Goal: Use online tool/utility: Utilize a website feature to perform a specific function

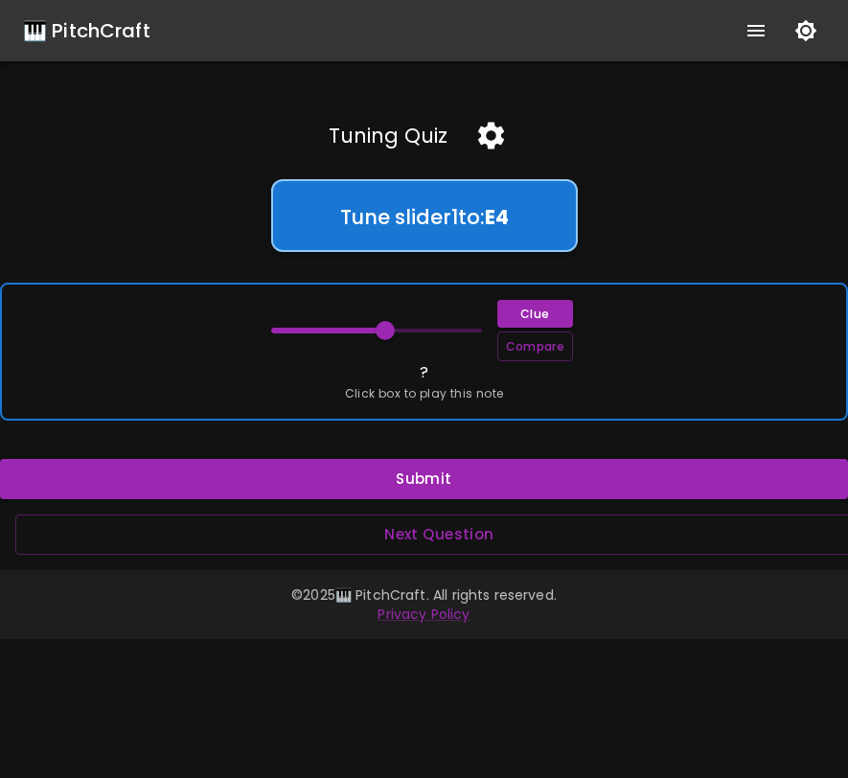
click at [376, 368] on div "Clue Compare ? Click box to play this note" at bounding box center [424, 352] width 848 height 138
drag, startPoint x: 385, startPoint y: 337, endPoint x: 326, endPoint y: 338, distance: 59.5
click at [326, 338] on span at bounding box center [332, 330] width 19 height 19
click at [326, 338] on span at bounding box center [323, 330] width 19 height 19
drag, startPoint x: 326, startPoint y: 338, endPoint x: 269, endPoint y: 339, distance: 56.6
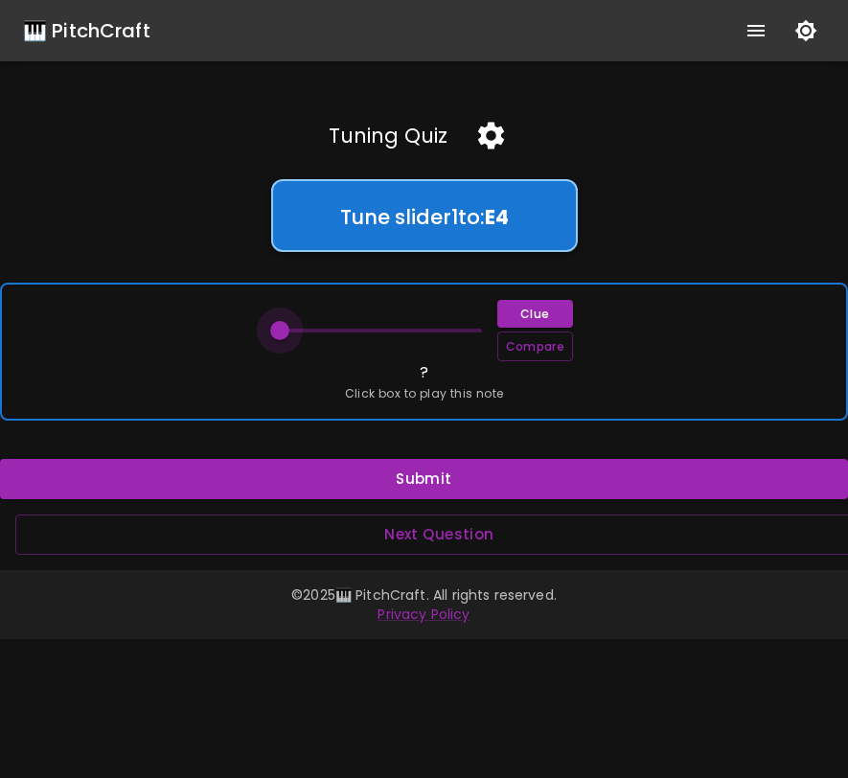
click at [270, 339] on span at bounding box center [279, 330] width 19 height 19
click at [269, 339] on span at bounding box center [271, 330] width 19 height 19
click at [470, 329] on span at bounding box center [376, 330] width 211 height 29
click at [461, 331] on span at bounding box center [463, 330] width 19 height 19
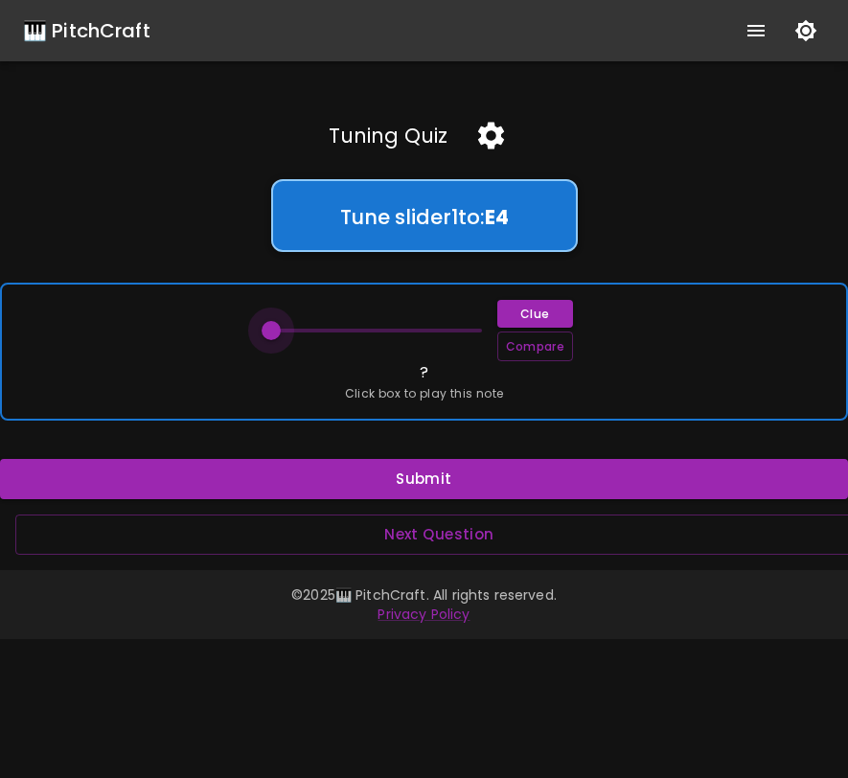
drag, startPoint x: 461, startPoint y: 331, endPoint x: 272, endPoint y: 337, distance: 189.0
click at [270, 338] on span at bounding box center [271, 330] width 19 height 19
click at [272, 337] on span at bounding box center [271, 330] width 19 height 19
click at [270, 337] on span at bounding box center [271, 330] width 19 height 19
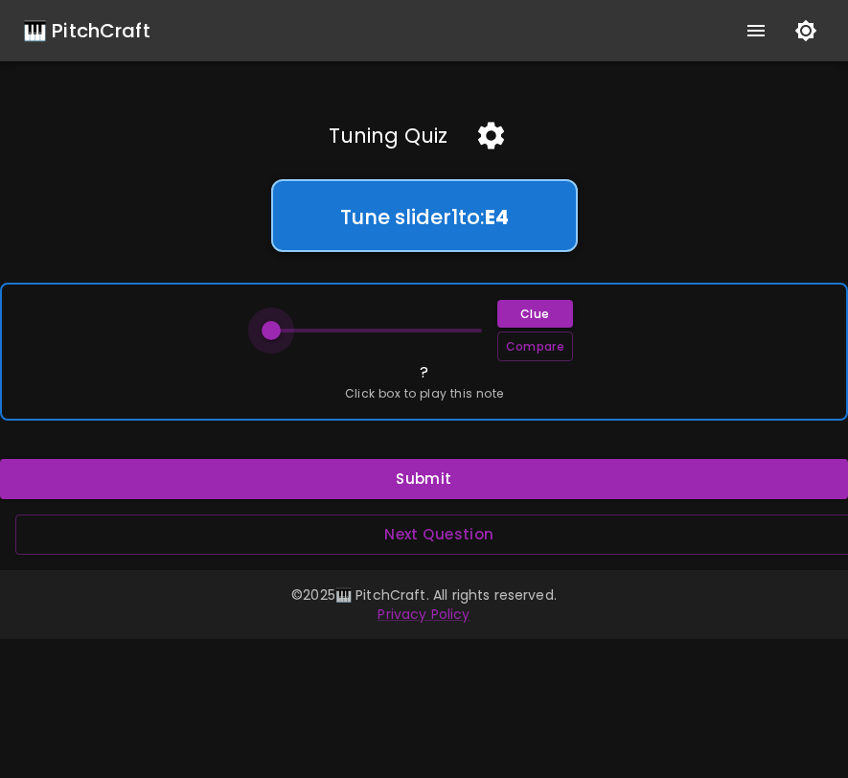
drag, startPoint x: 270, startPoint y: 337, endPoint x: 243, endPoint y: 337, distance: 27.8
click at [244, 337] on div "Clue Compare ? Click box to play this note" at bounding box center [424, 352] width 848 height 138
drag, startPoint x: 273, startPoint y: 329, endPoint x: 330, endPoint y: 331, distance: 56.6
click at [330, 331] on span at bounding box center [332, 330] width 19 height 19
click at [511, 317] on button "Clue" at bounding box center [536, 314] width 76 height 28
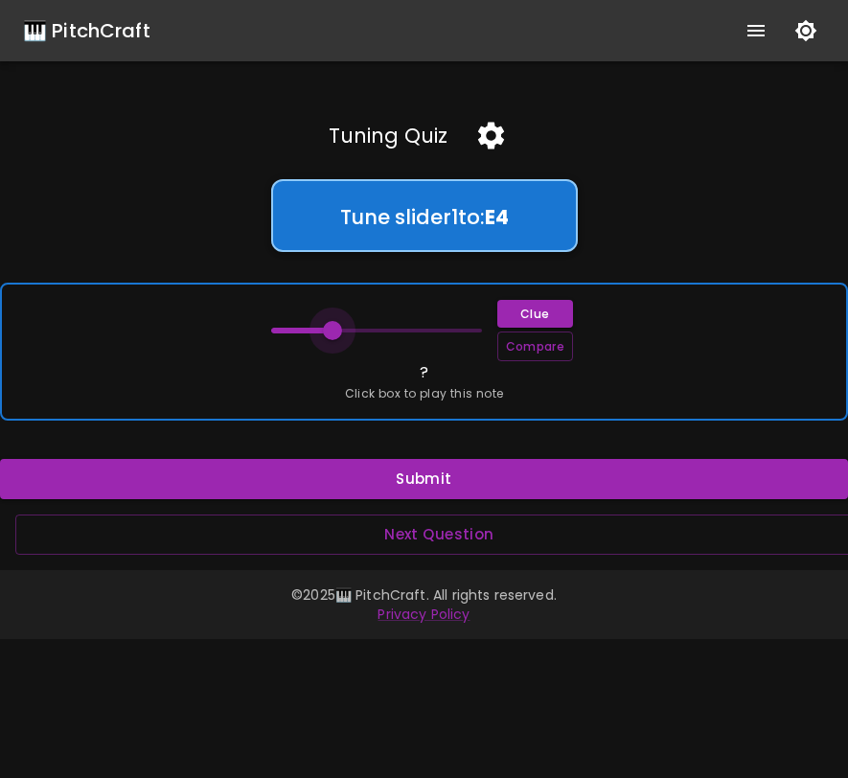
type input "64"
click at [341, 332] on span at bounding box center [341, 330] width 19 height 19
click at [340, 332] on span at bounding box center [341, 330] width 19 height 19
click at [480, 392] on span "Click box to play this note" at bounding box center [424, 393] width 159 height 19
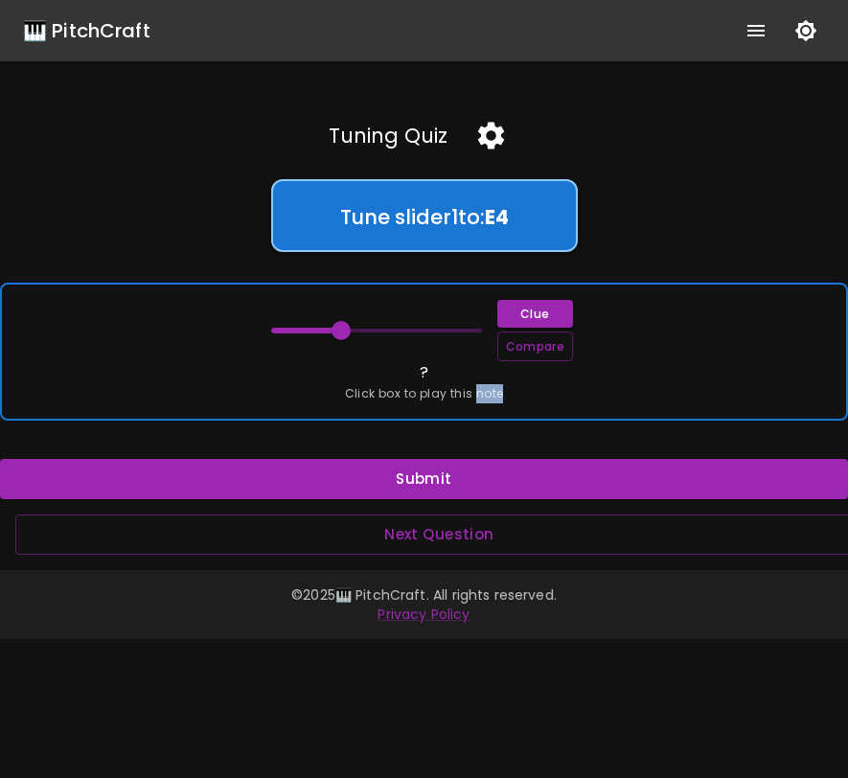
click at [480, 392] on span "Click box to play this note" at bounding box center [424, 393] width 159 height 19
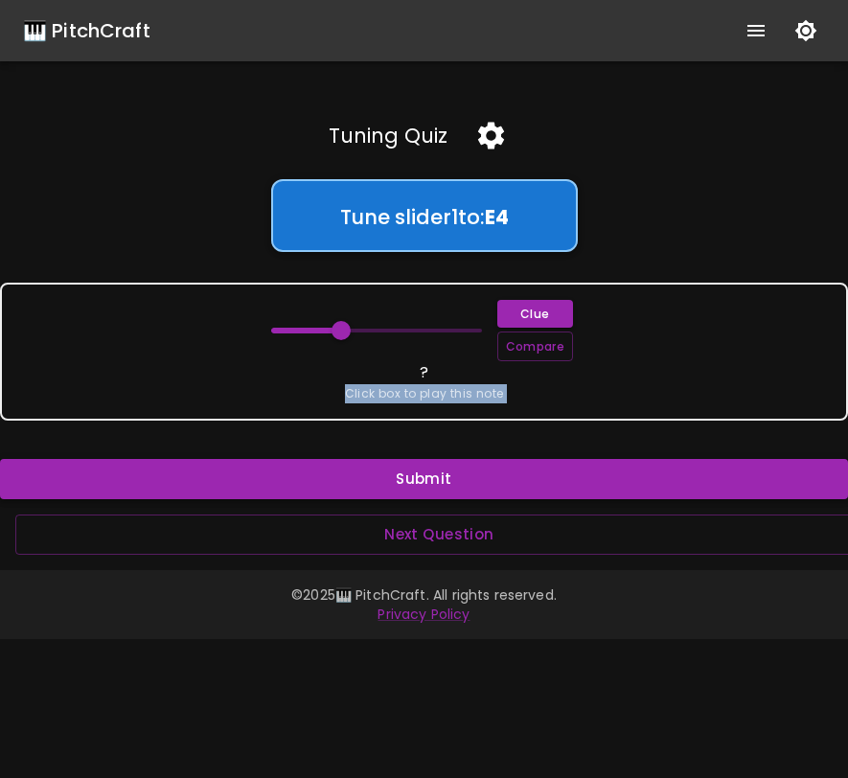
click at [471, 481] on button "Submit" at bounding box center [424, 479] width 848 height 40
